Goal: Share content: Share content

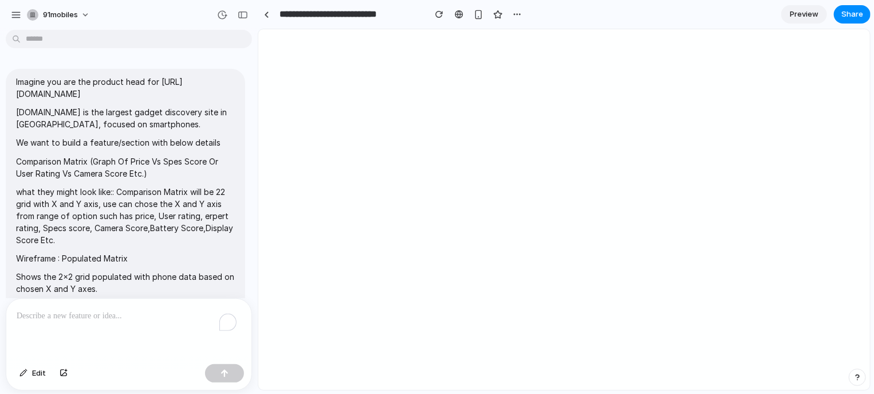
scroll to position [1836, 0]
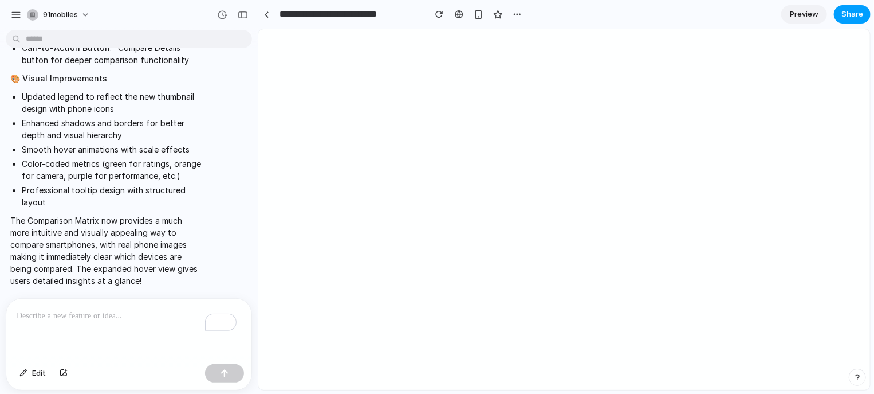
click at [858, 16] on span "Share" at bounding box center [853, 14] width 22 height 11
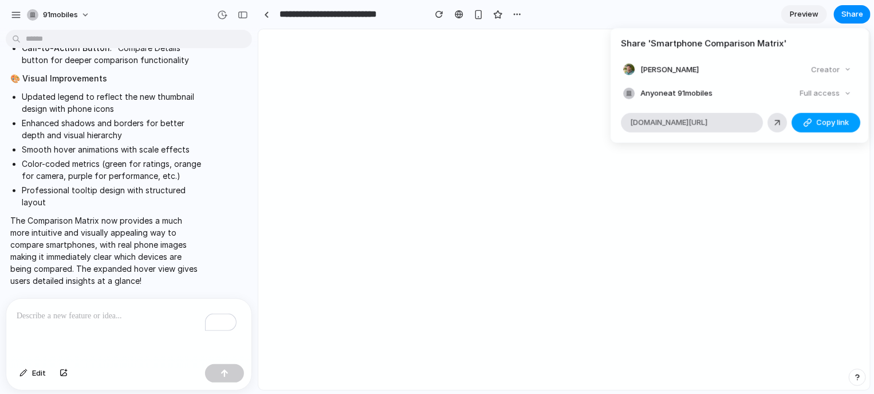
click at [803, 124] on div "button" at bounding box center [807, 121] width 9 height 9
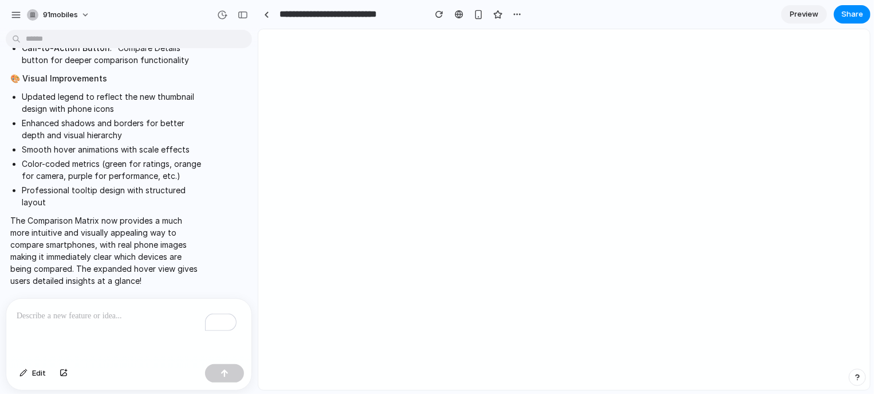
click at [738, 18] on div "Share ' Smartphone Comparison Matrix ' [PERSON_NAME] Creator Anyone at 91mobile…" at bounding box center [437, 197] width 874 height 394
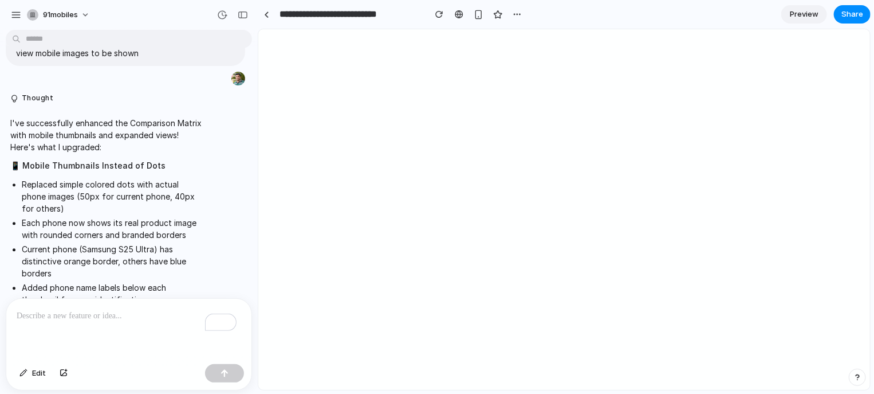
scroll to position [1263, 0]
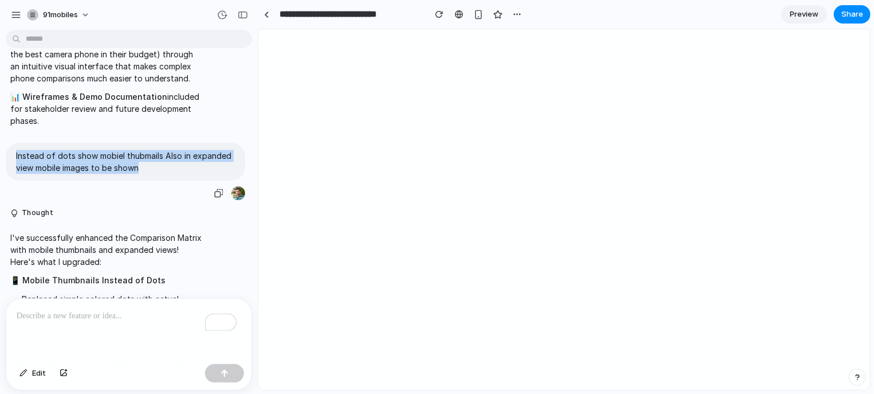
drag, startPoint x: 159, startPoint y: 183, endPoint x: 11, endPoint y: 170, distance: 148.5
click at [11, 170] on div "Instead of dots show mobiel thubmails Also in expanded view mobile images to be…" at bounding box center [126, 162] width 240 height 38
copy p "Instead of dots show mobiel thubmails Also in expanded view mobile images to be…"
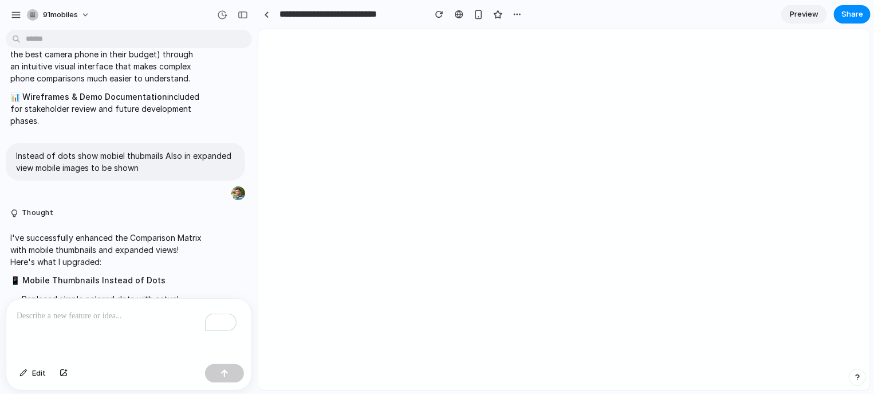
click at [95, 325] on div "To enrich screen reader interactions, please activate Accessibility in Grammarl…" at bounding box center [128, 329] width 245 height 61
paste div "To enrich screen reader interactions, please activate Accessibility in Grammarl…"
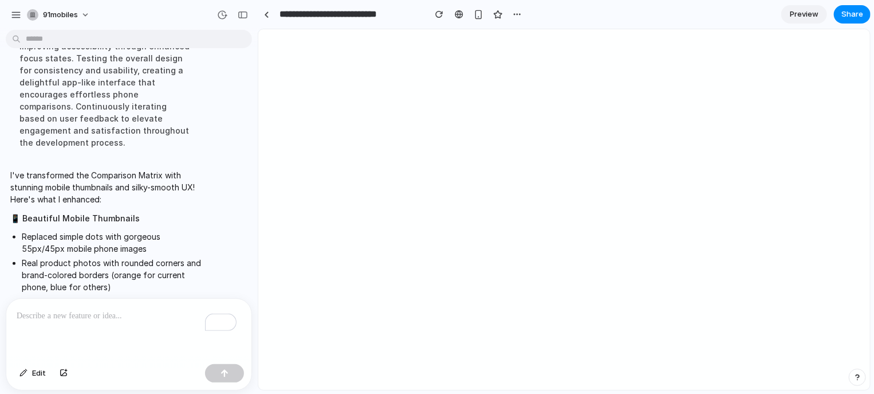
scroll to position [2278, 0]
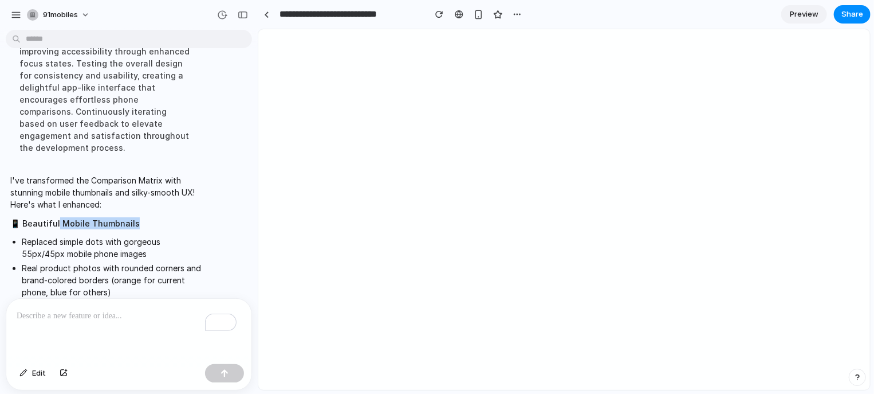
drag, startPoint x: 58, startPoint y: 234, endPoint x: 146, endPoint y: 230, distance: 87.7
click at [146, 229] on p "📱 Beautiful Mobile Thumbnails" at bounding box center [105, 223] width 191 height 12
copy strong "Mobile Thumbnails"
click at [65, 330] on div "To enrich screen reader interactions, please activate Accessibility in Grammarl…" at bounding box center [128, 329] width 245 height 61
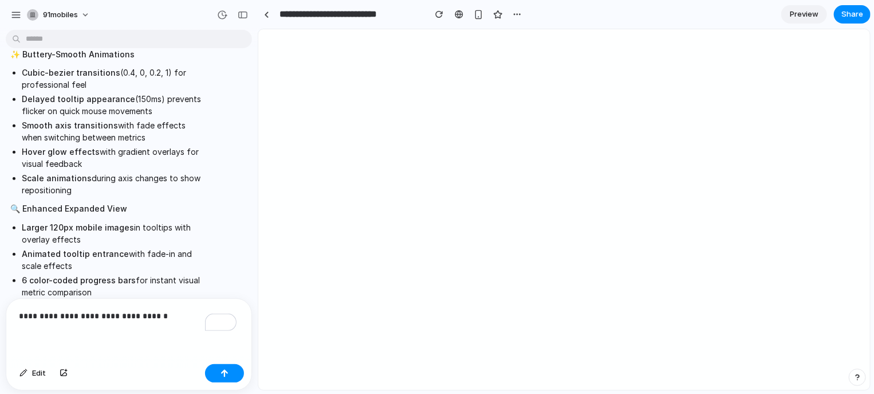
scroll to position [2621, 0]
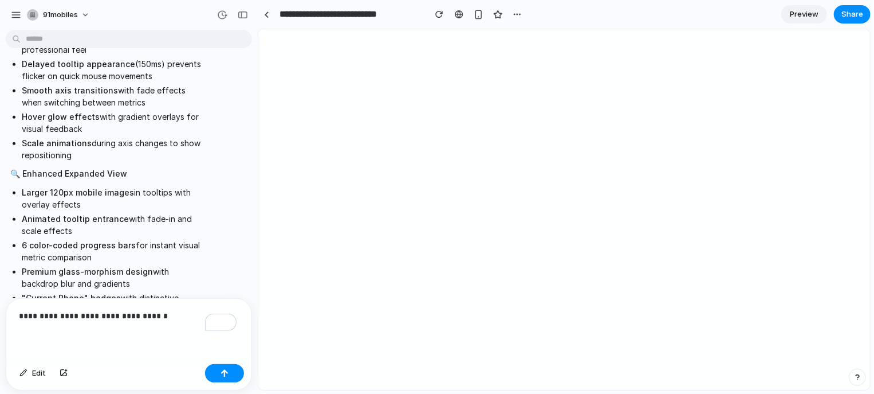
click at [183, 312] on p "**********" at bounding box center [127, 316] width 220 height 14
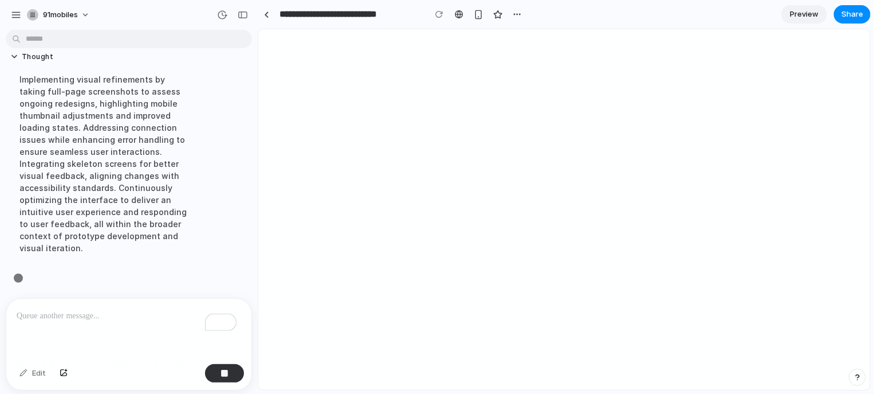
scroll to position [2888, 0]
